Goal: Check status: Check status

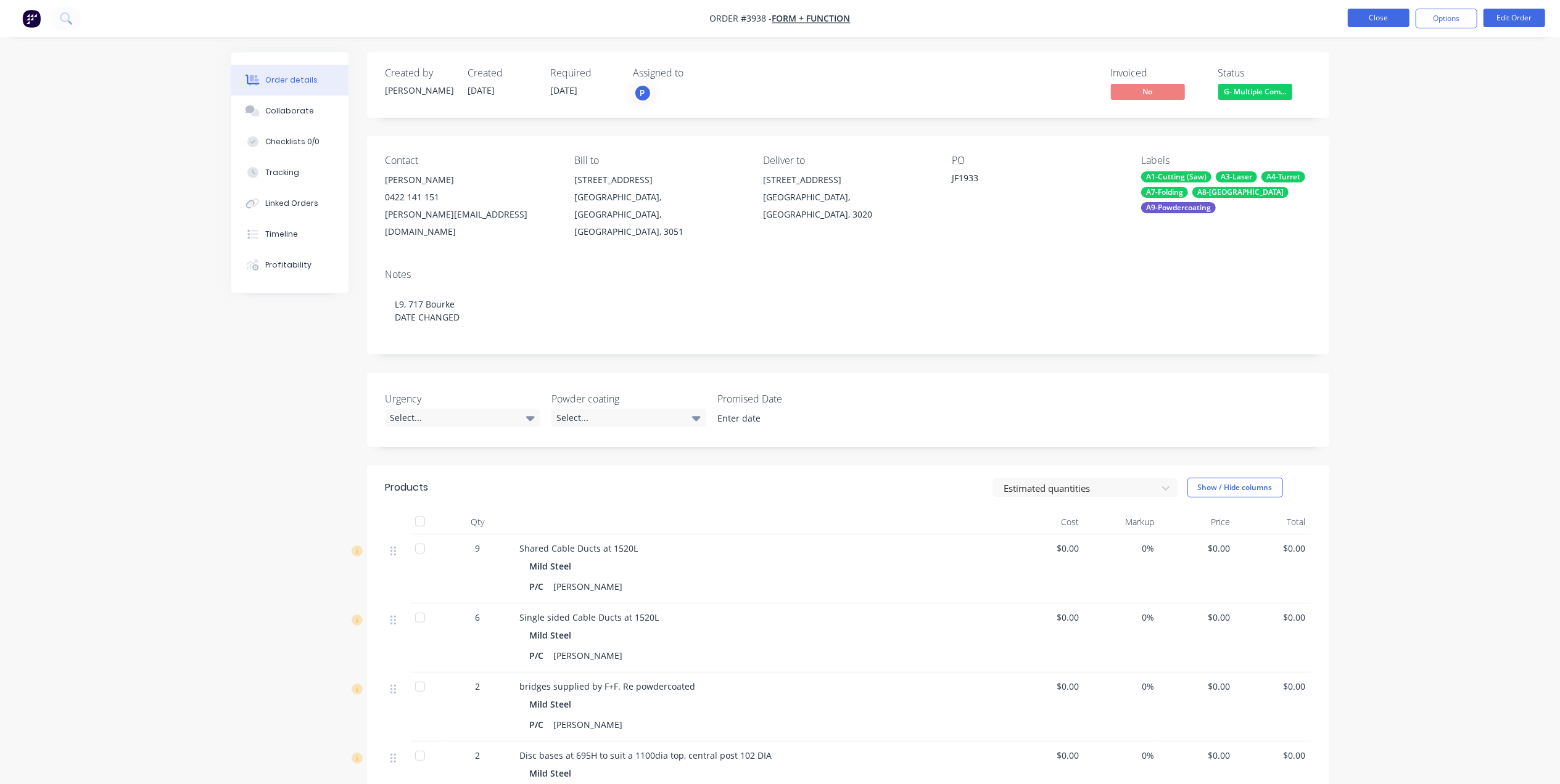
click at [1377, 14] on button "Close" at bounding box center [1379, 18] width 62 height 18
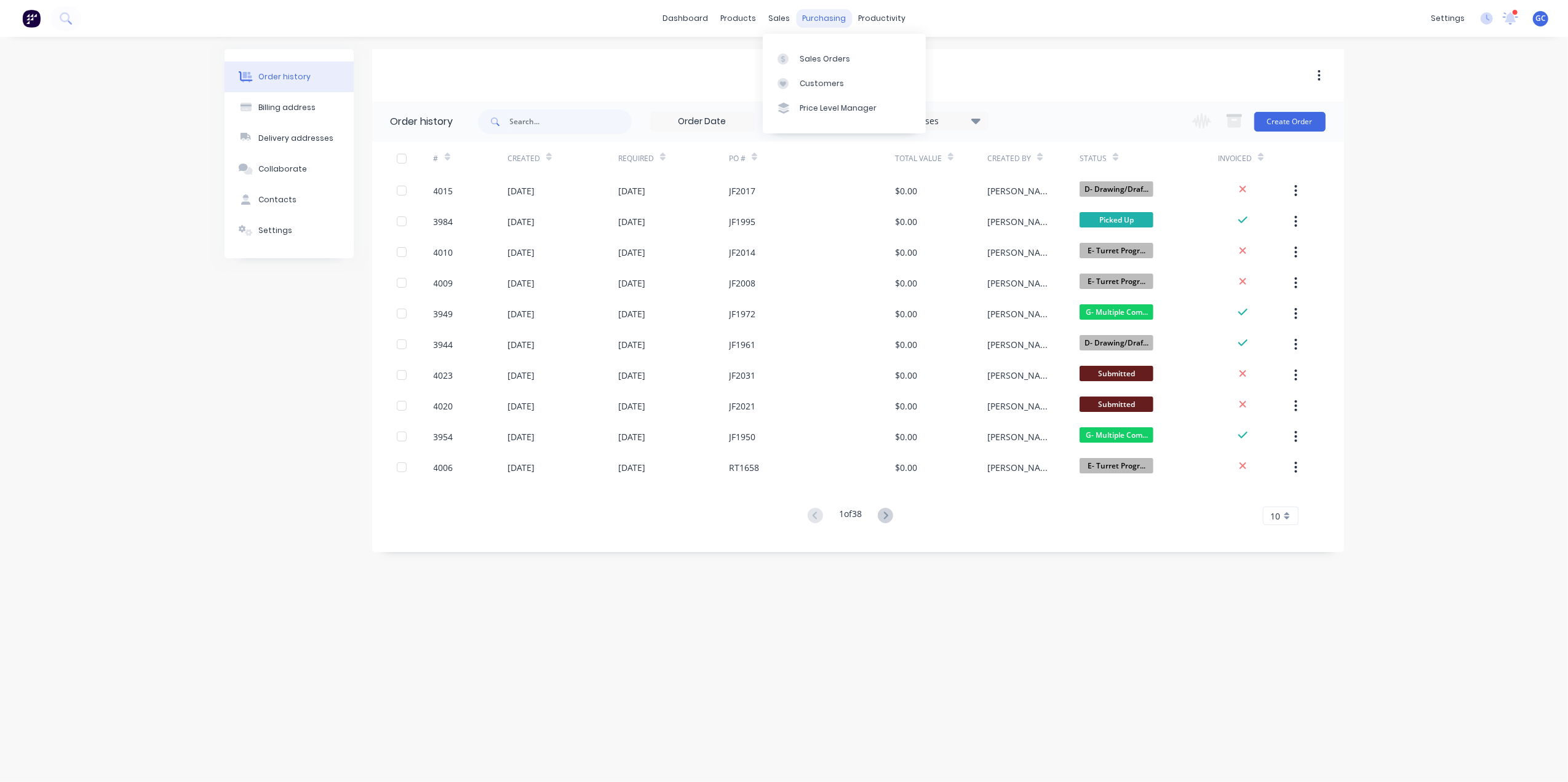
click at [796, 18] on div "purchasing" at bounding box center [824, 18] width 56 height 18
drag, startPoint x: 792, startPoint y: 52, endPoint x: 787, endPoint y: 48, distance: 6.4
click at [792, 54] on div at bounding box center [787, 59] width 18 height 11
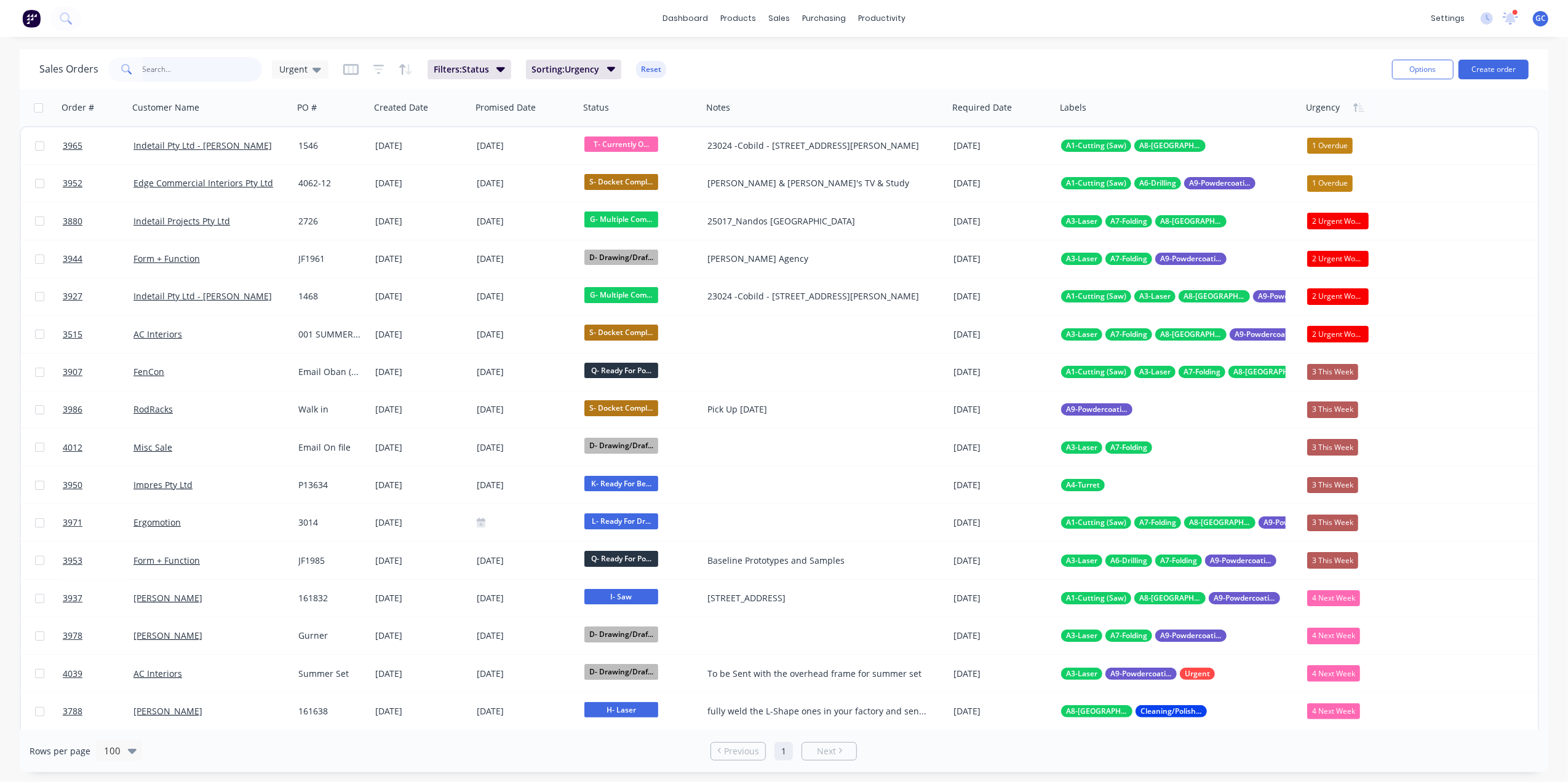
click at [181, 74] on input "text" at bounding box center [203, 70] width 120 height 25
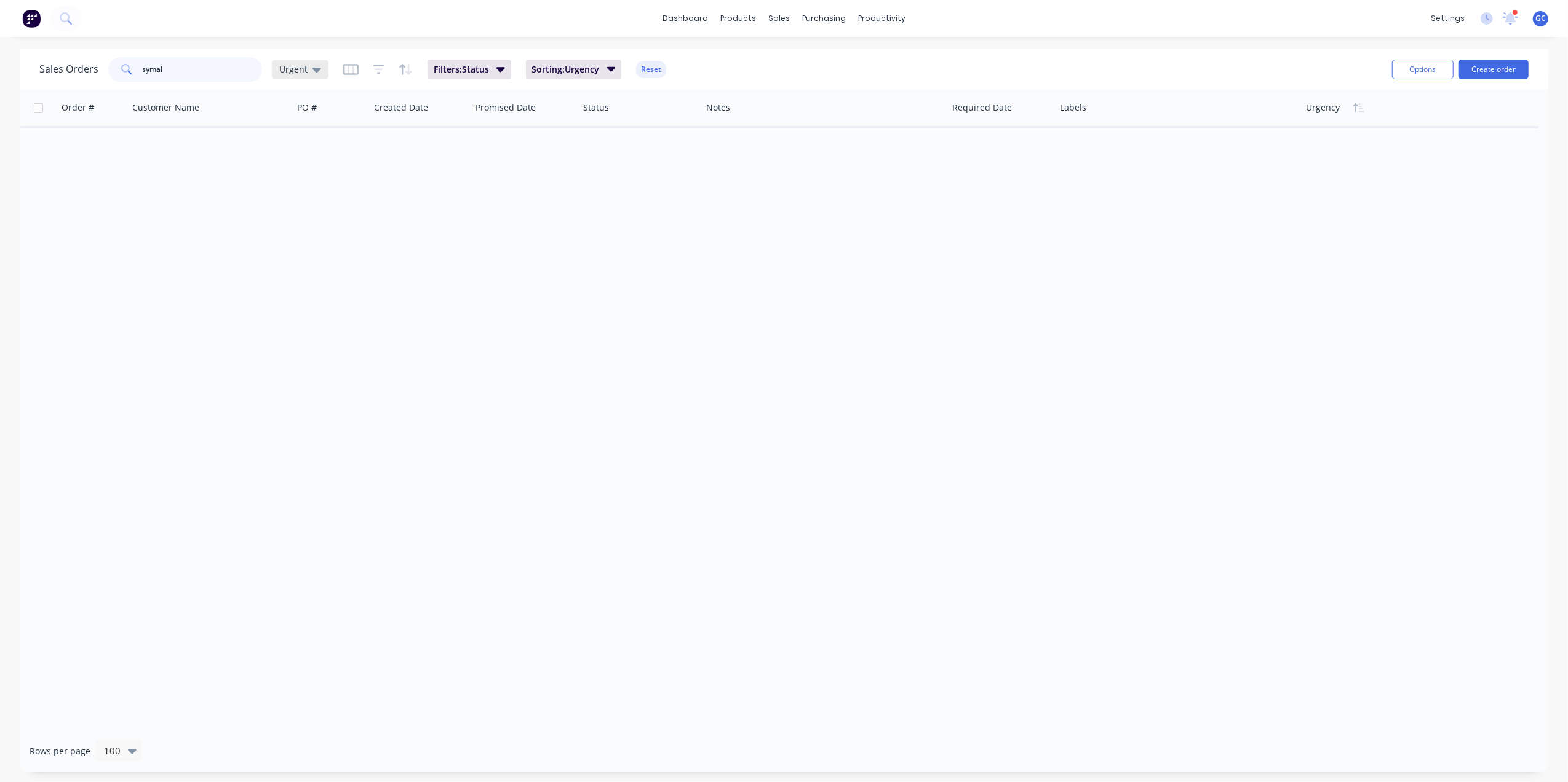
type input "symal"
click at [298, 69] on span "Urgent" at bounding box center [293, 69] width 28 height 13
click at [301, 293] on button "[PERSON_NAME]" at bounding box center [345, 297] width 140 height 14
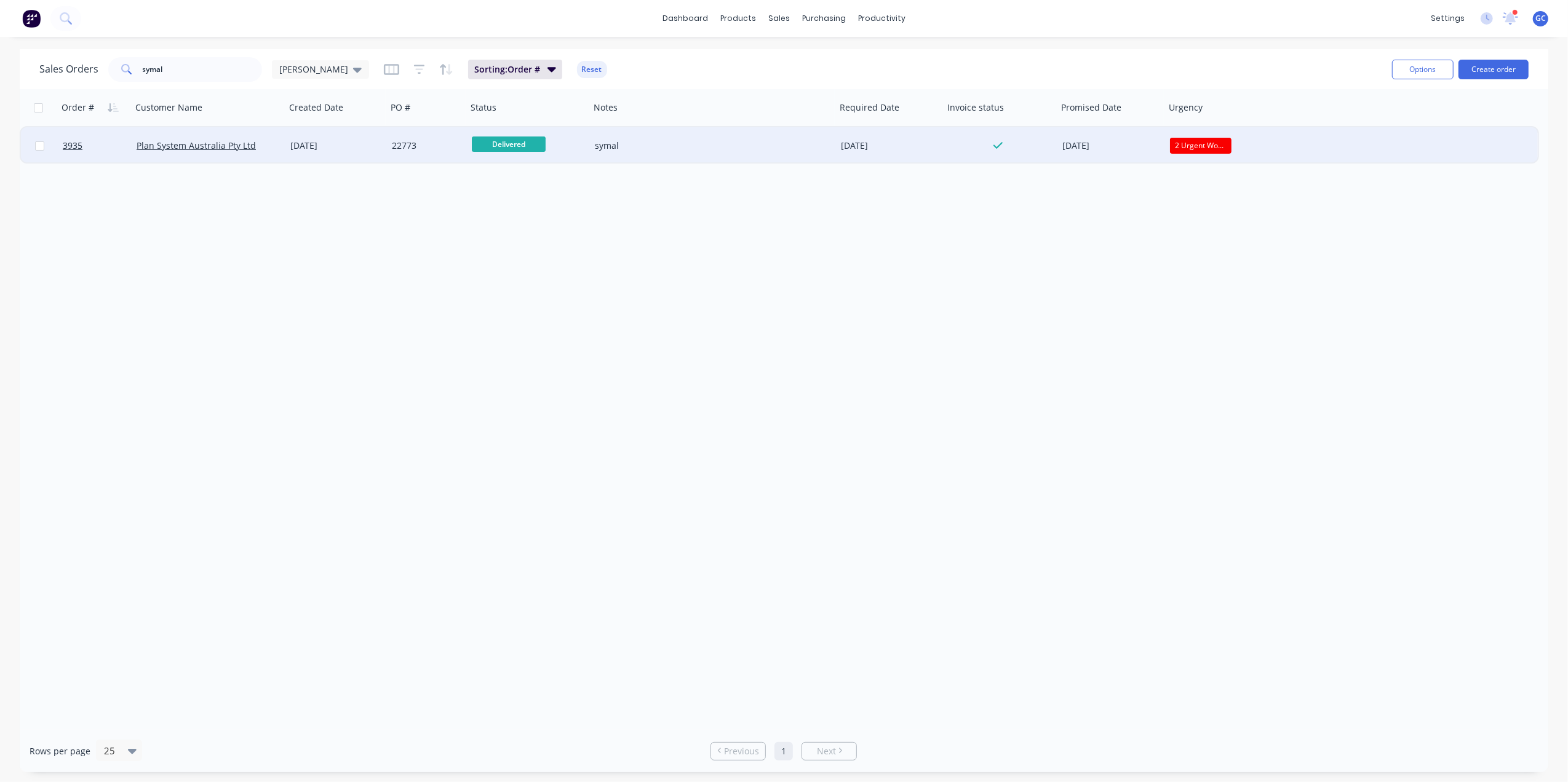
click at [319, 142] on div "[DATE]" at bounding box center [336, 146] width 91 height 12
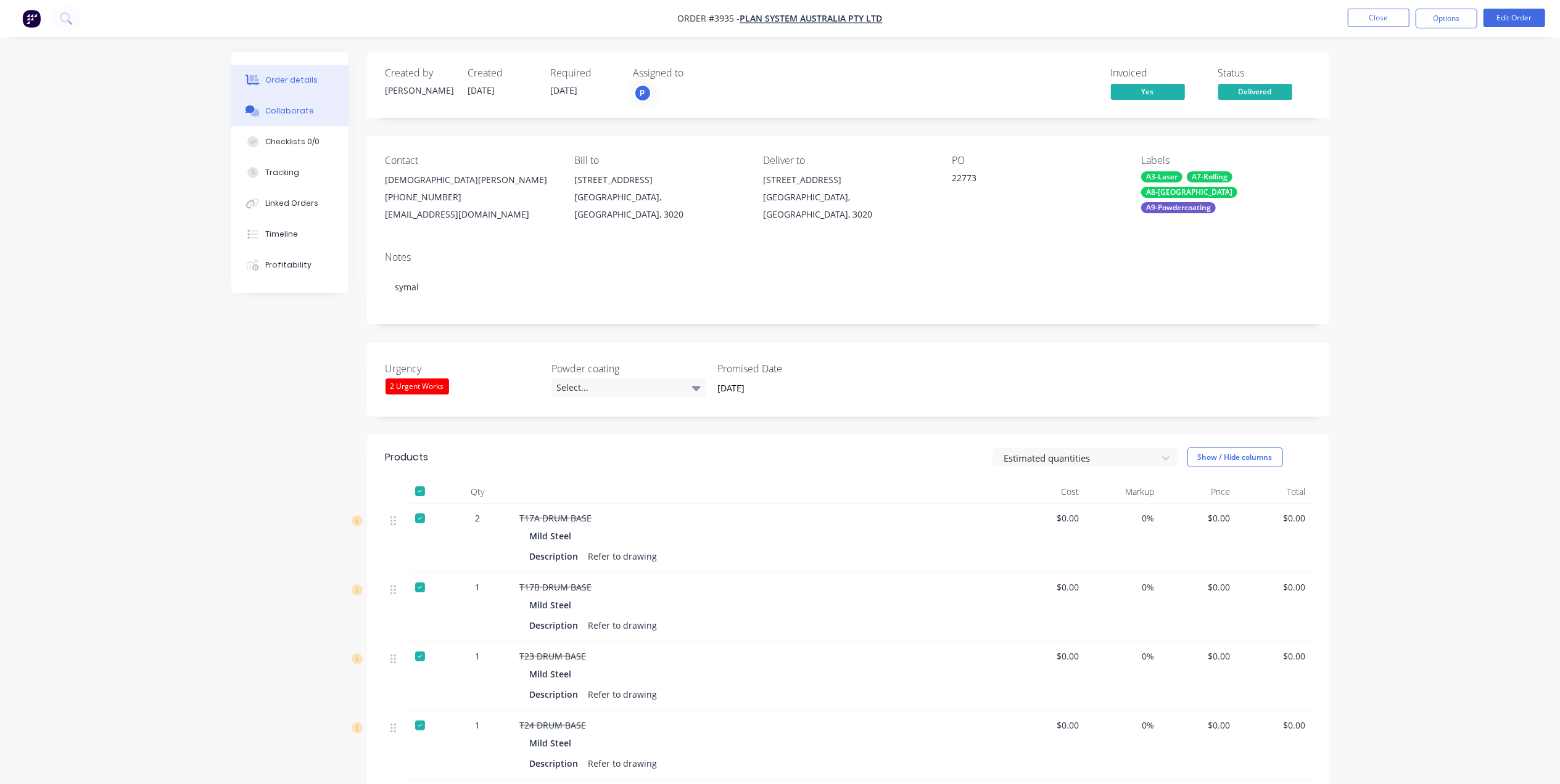
click at [299, 113] on div "Collaborate" at bounding box center [289, 111] width 48 height 11
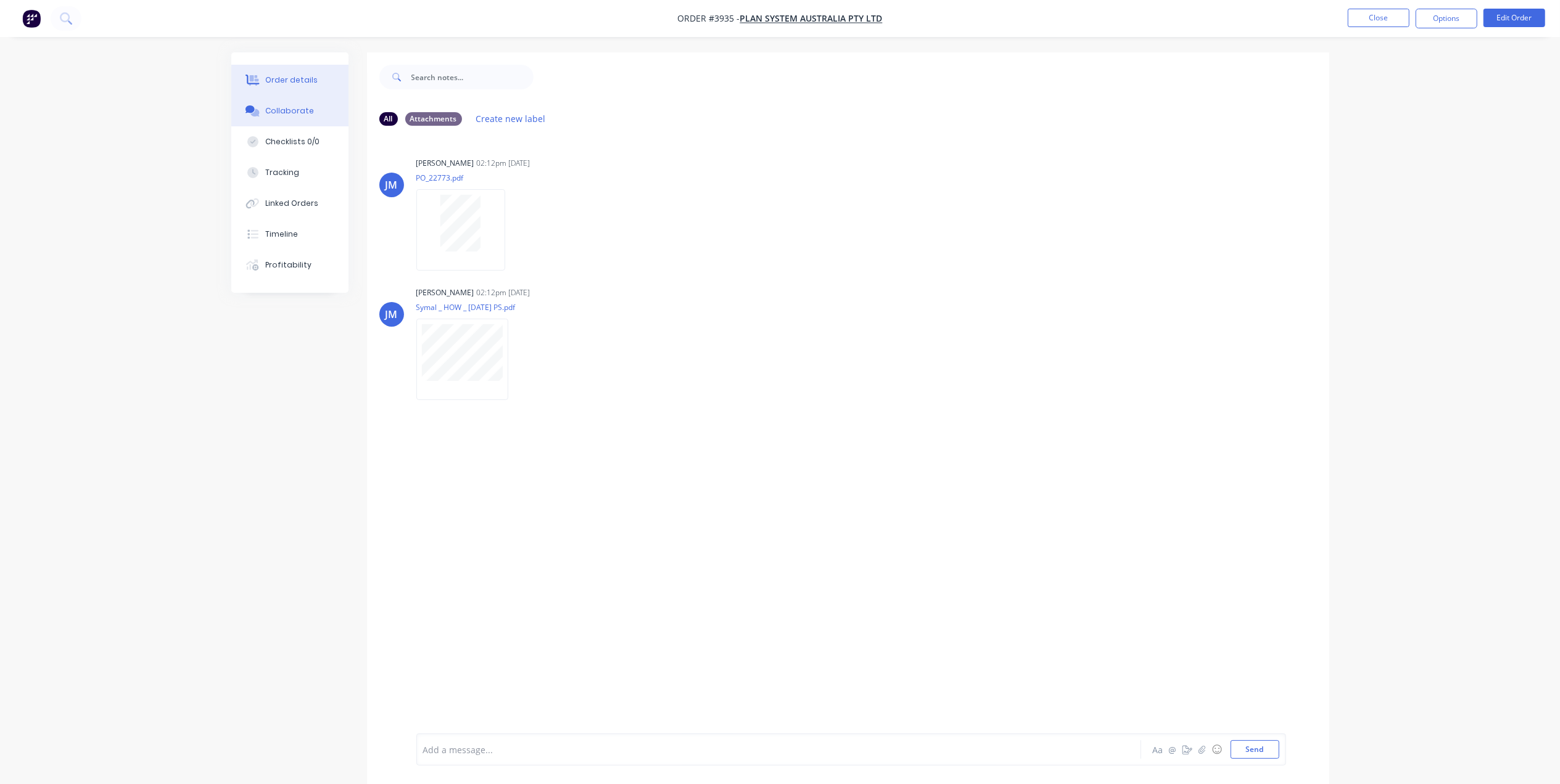
click at [311, 70] on button "Order details" at bounding box center [289, 80] width 117 height 31
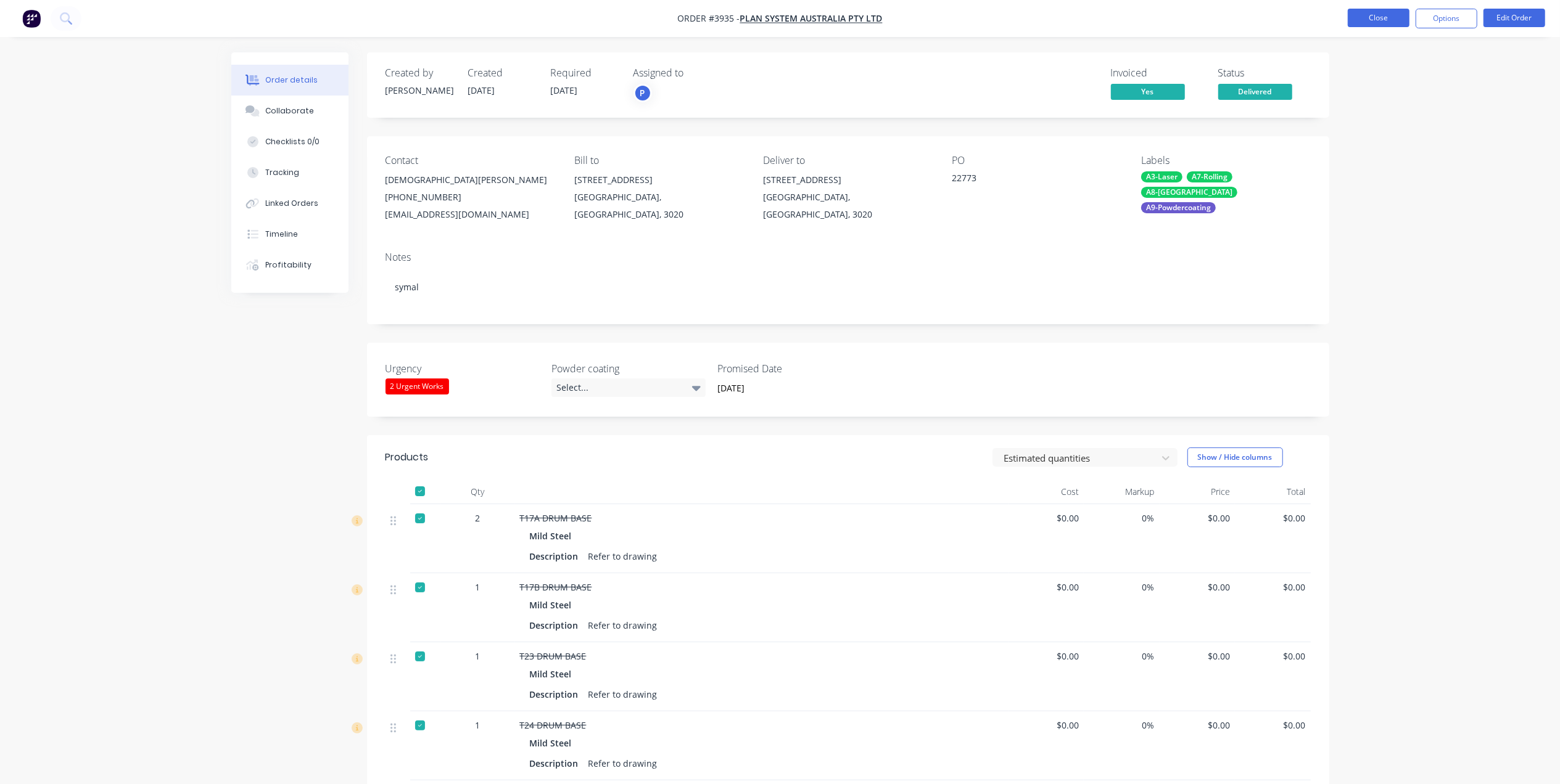
click at [1384, 9] on button "Close" at bounding box center [1379, 18] width 62 height 18
